Goal: Information Seeking & Learning: Understand process/instructions

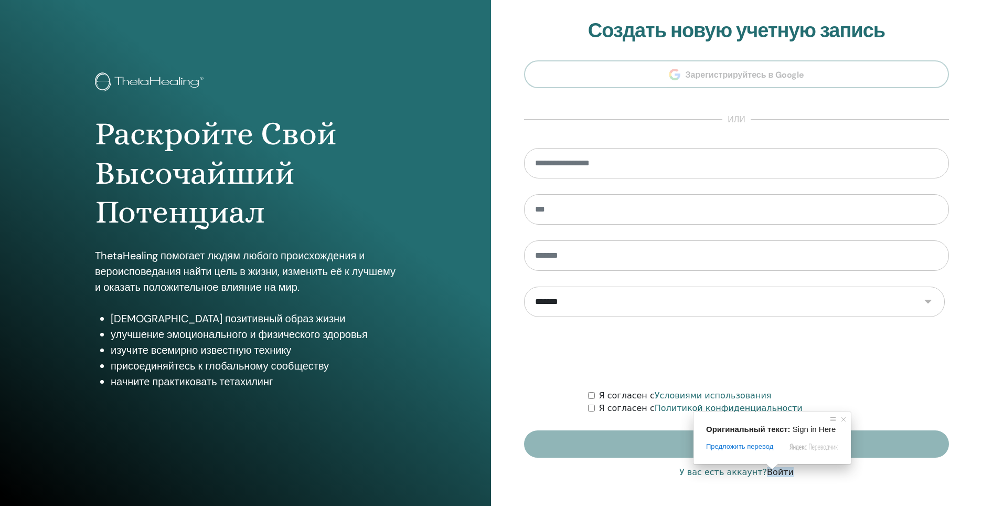
click at [778, 469] on span at bounding box center [772, 466] width 14 height 6
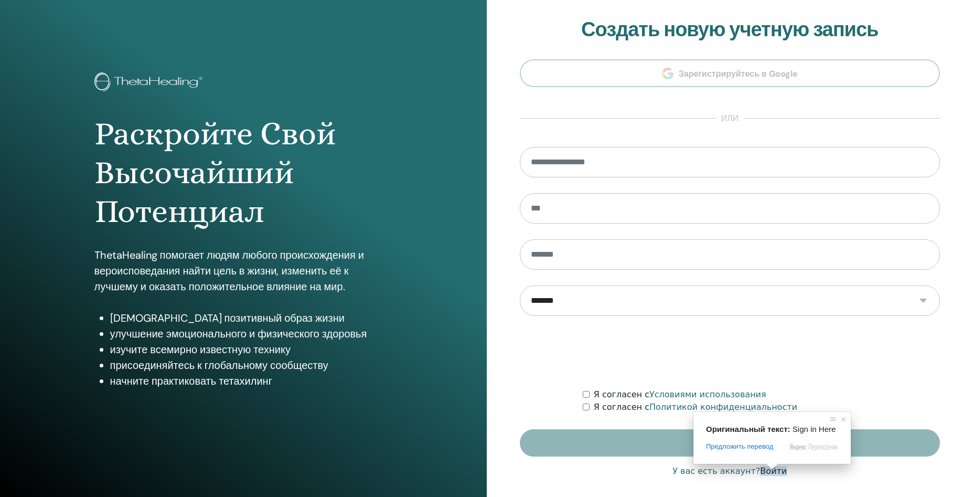
click at [778, 469] on span at bounding box center [772, 466] width 14 height 6
click at [765, 468] on span at bounding box center [764, 465] width 14 height 6
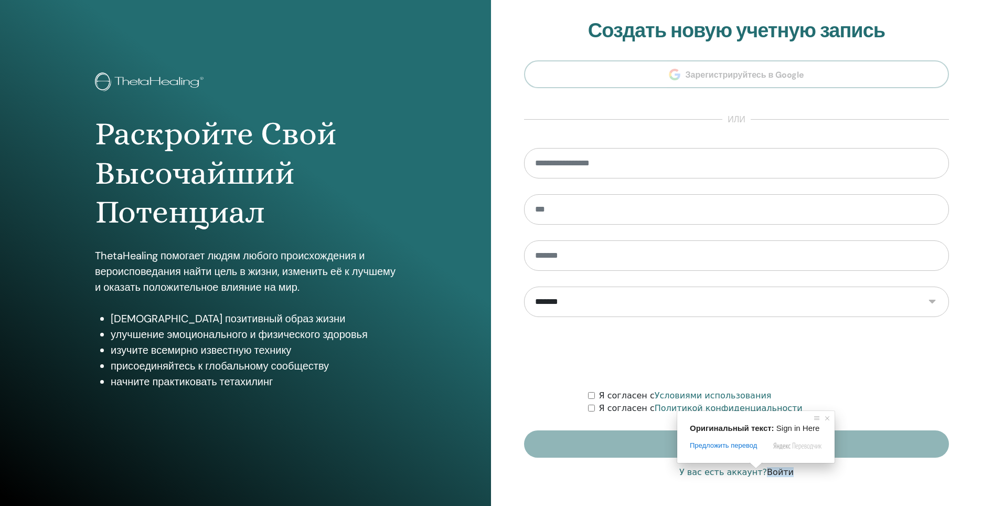
click at [768, 469] on ya-tr-span "Войти" at bounding box center [780, 472] width 27 height 10
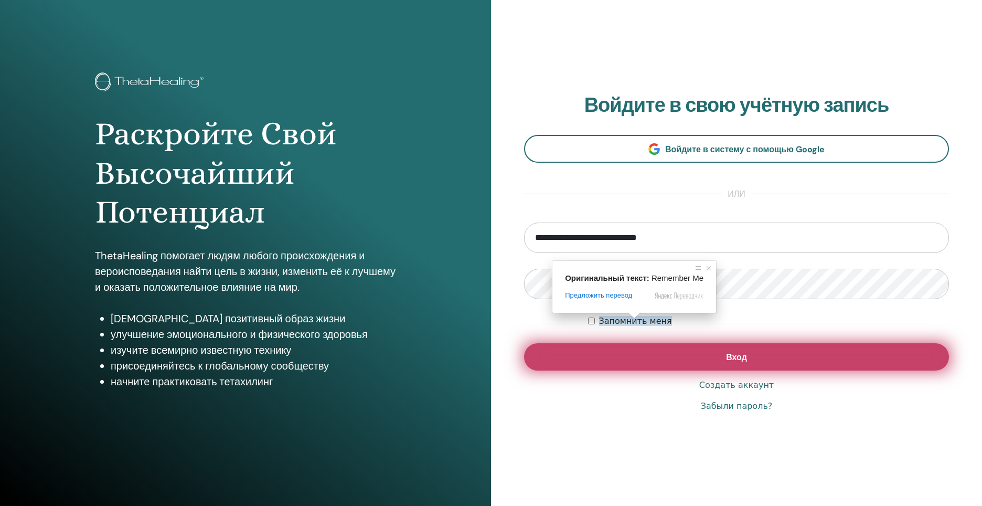
click at [629, 358] on button "Вход" at bounding box center [736, 356] width 425 height 27
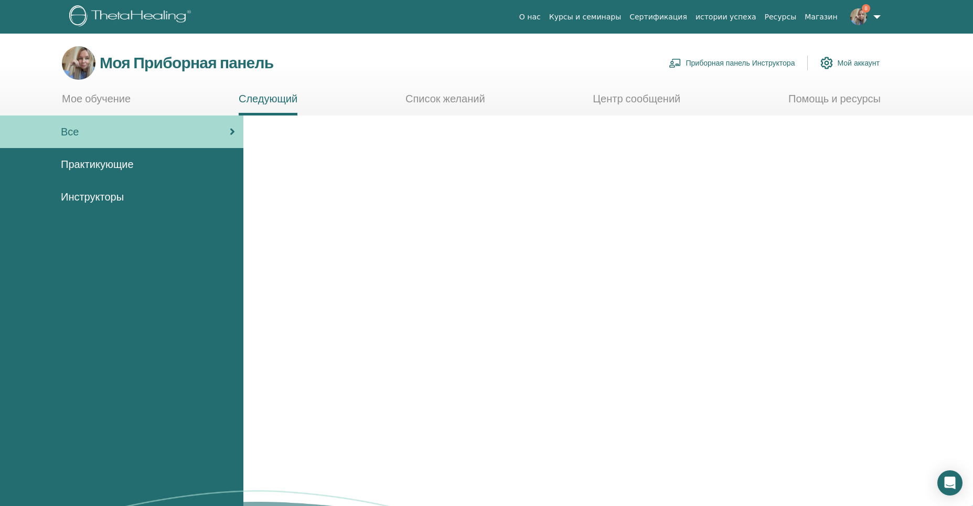
click at [740, 63] on ya-tr-span "Приборная панель Инструктора" at bounding box center [740, 62] width 109 height 9
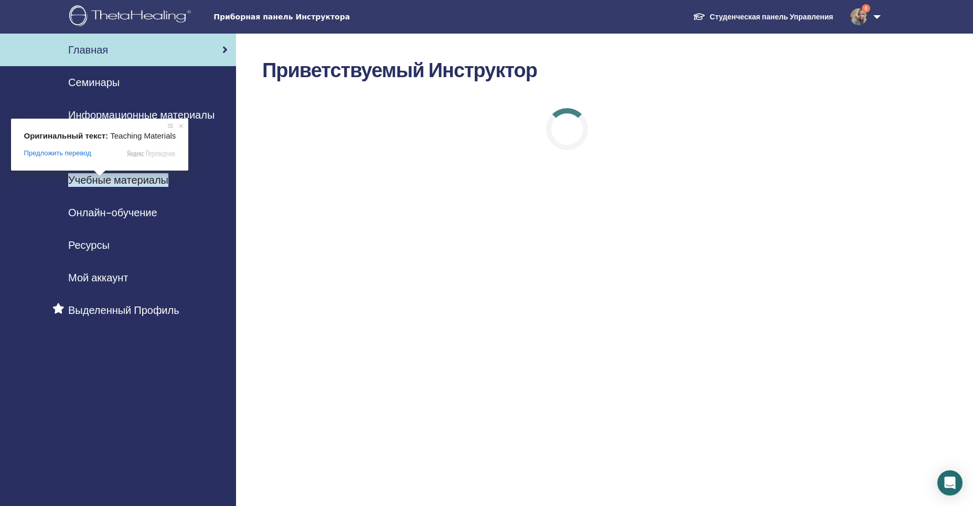
click at [104, 181] on ya-tr-span "Учебные материалы" at bounding box center [118, 180] width 100 height 14
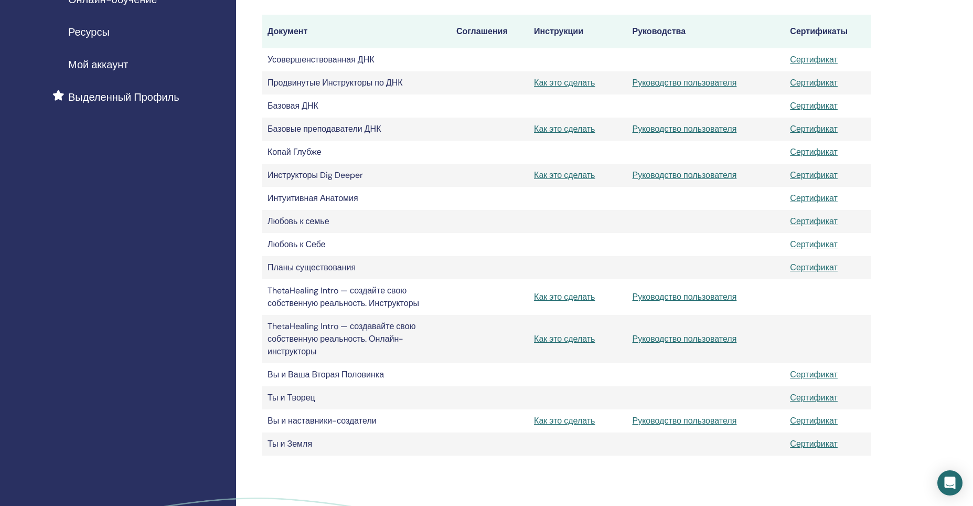
scroll to position [210, 0]
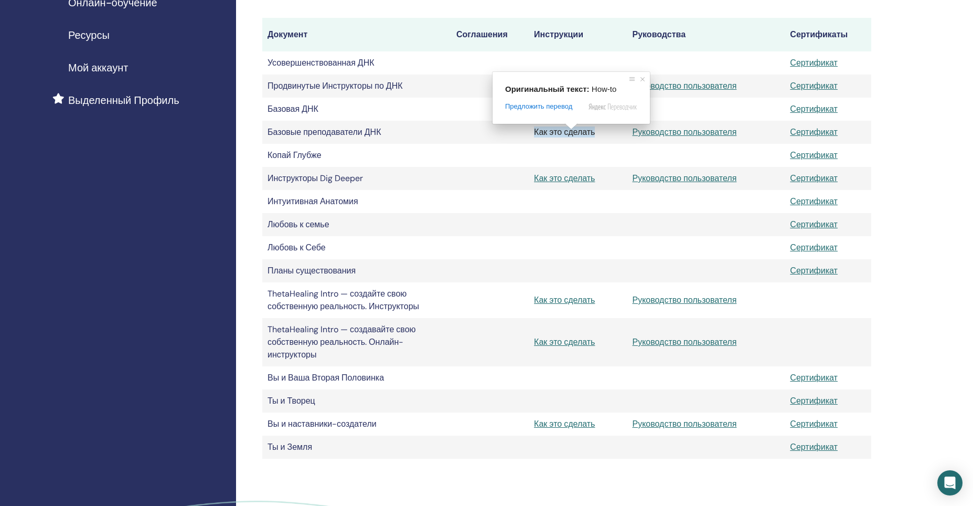
click at [570, 133] on ya-tr-span "Как это сделать" at bounding box center [564, 131] width 61 height 11
